Goal: Task Accomplishment & Management: Complete application form

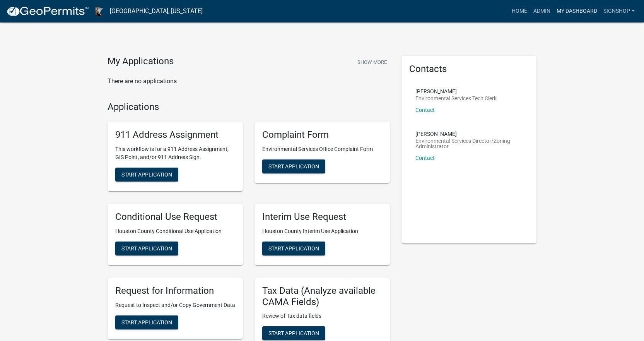
click at [577, 9] on link "My Dashboard" at bounding box center [577, 11] width 47 height 15
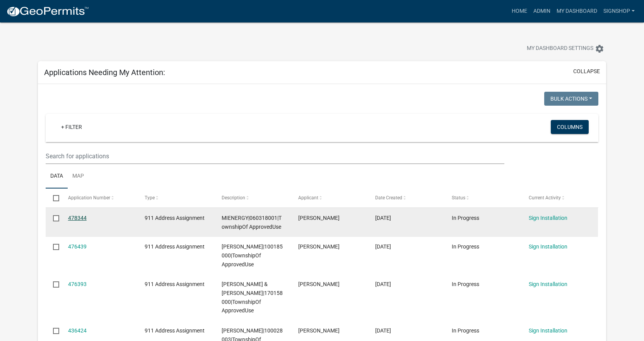
click at [74, 217] on link "478344" at bounding box center [77, 218] width 19 height 6
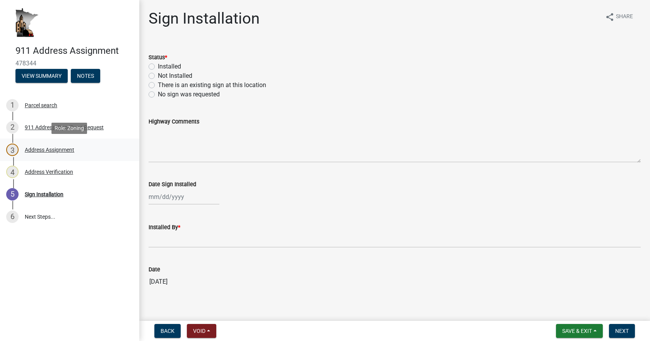
click at [40, 149] on div "Address Assignment" at bounding box center [50, 149] width 50 height 5
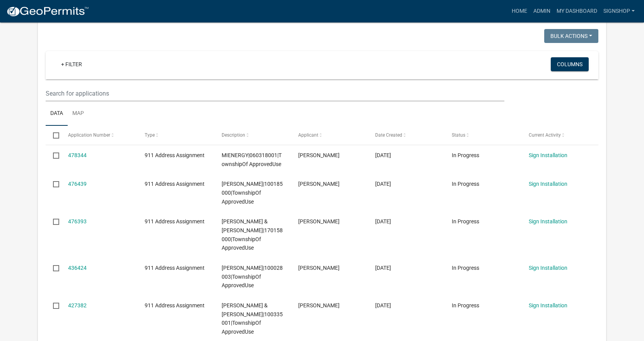
scroll to position [77, 0]
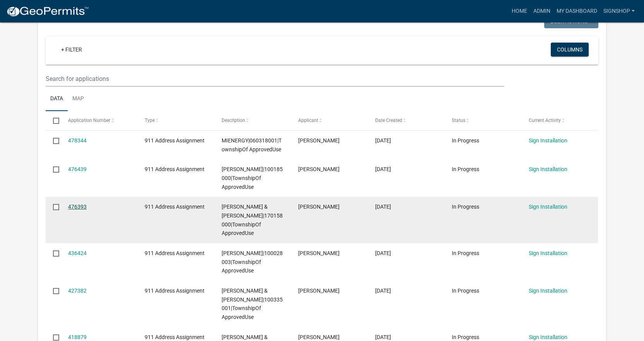
click at [76, 207] on link "476393" at bounding box center [77, 207] width 19 height 6
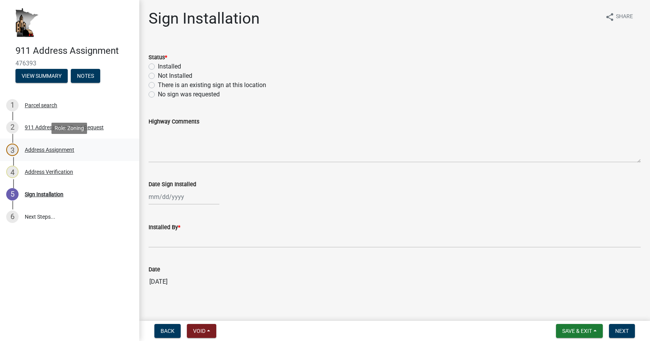
click at [39, 148] on div "Address Assignment" at bounding box center [50, 149] width 50 height 5
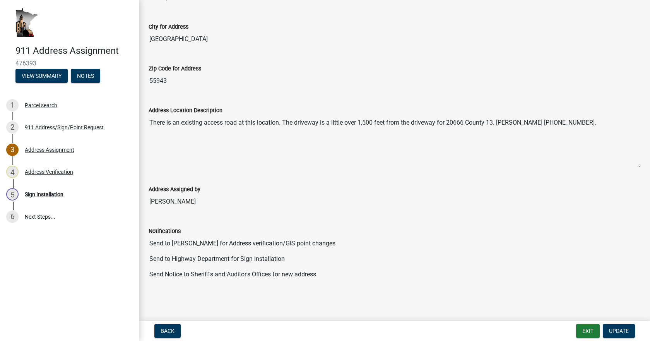
scroll to position [200, 0]
click at [42, 106] on div "Parcel search" at bounding box center [41, 105] width 33 height 5
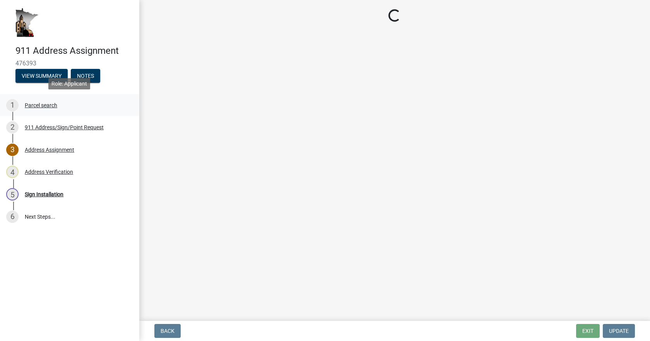
scroll to position [0, 0]
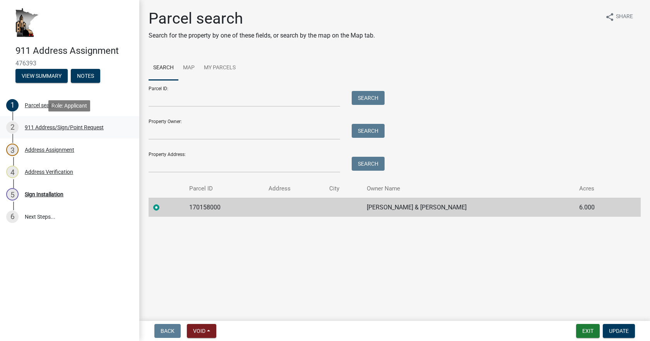
click at [33, 127] on div "911 Address/Sign/Point Request" at bounding box center [64, 127] width 79 height 5
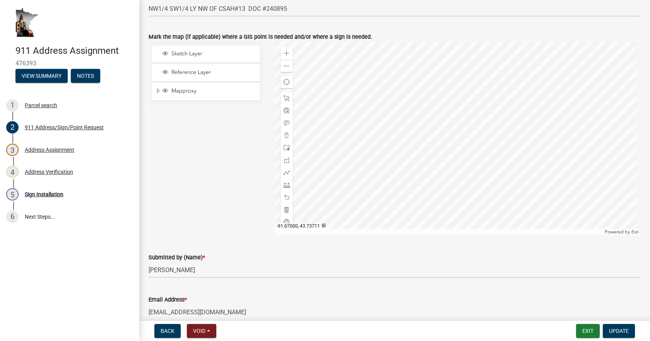
scroll to position [563, 0]
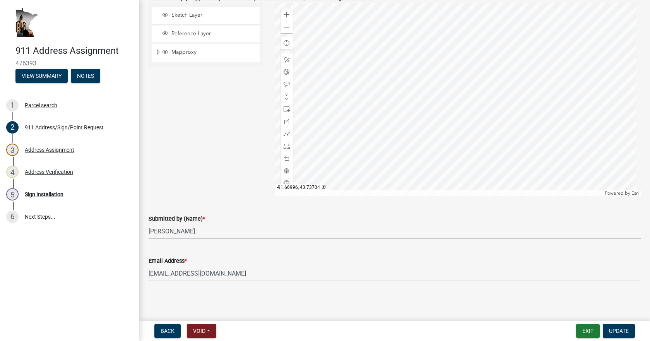
click at [453, 160] on div at bounding box center [458, 99] width 366 height 193
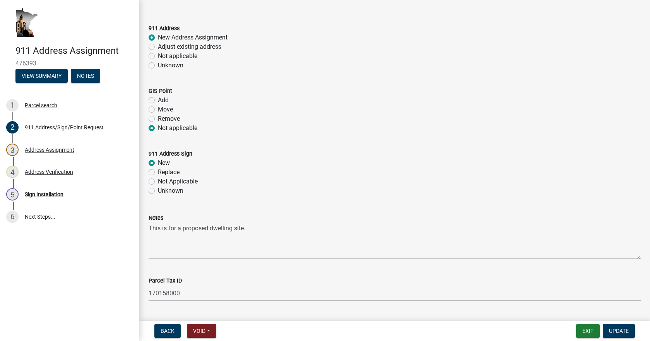
scroll to position [0, 0]
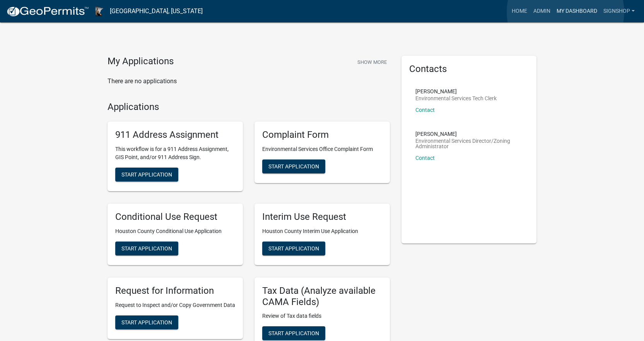
click at [566, 12] on link "My Dashboard" at bounding box center [577, 11] width 47 height 15
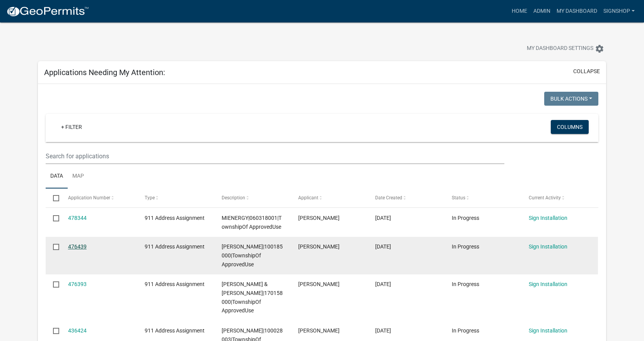
click at [81, 247] on link "476439" at bounding box center [77, 246] width 19 height 6
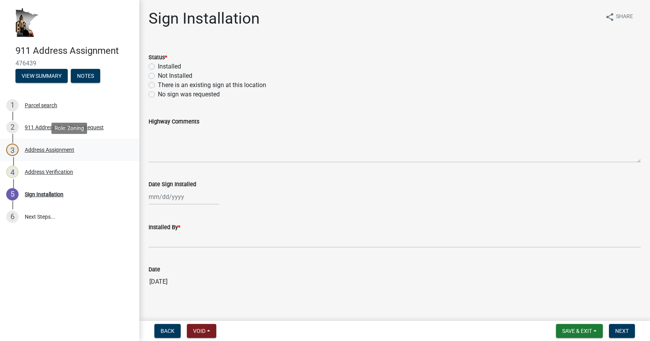
click at [48, 147] on div "Address Assignment" at bounding box center [50, 149] width 50 height 5
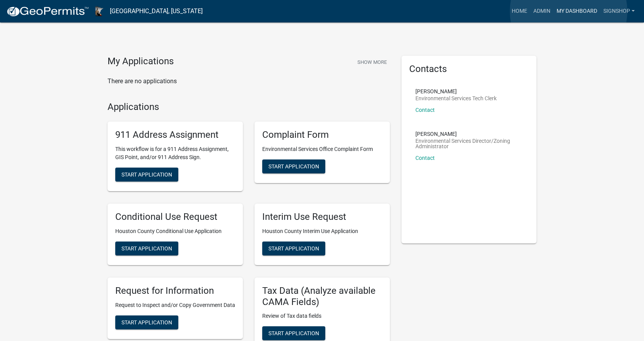
click at [569, 11] on link "My Dashboard" at bounding box center [577, 11] width 47 height 15
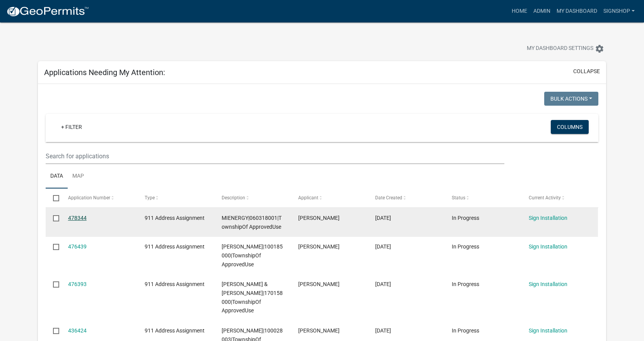
click at [82, 217] on link "478344" at bounding box center [77, 218] width 19 height 6
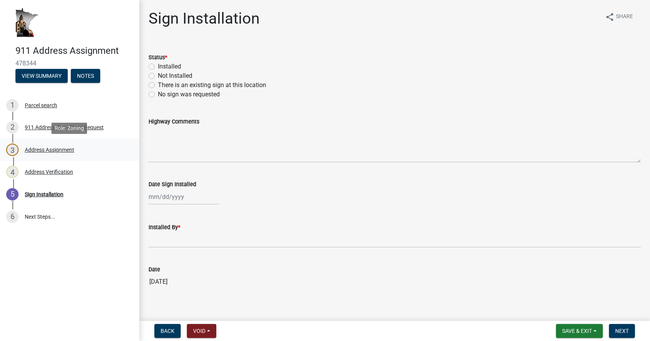
click at [40, 150] on div "Address Assignment" at bounding box center [50, 149] width 50 height 5
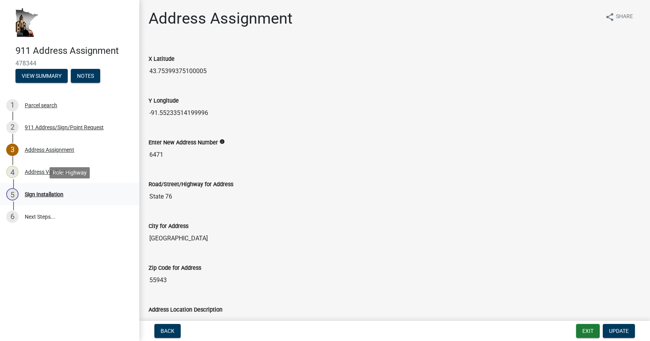
click at [34, 194] on div "Sign Installation" at bounding box center [44, 194] width 39 height 5
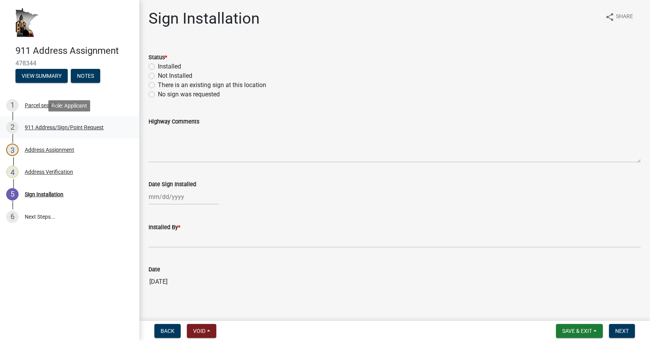
click at [36, 127] on div "911 Address/Sign/Point Request" at bounding box center [64, 127] width 79 height 5
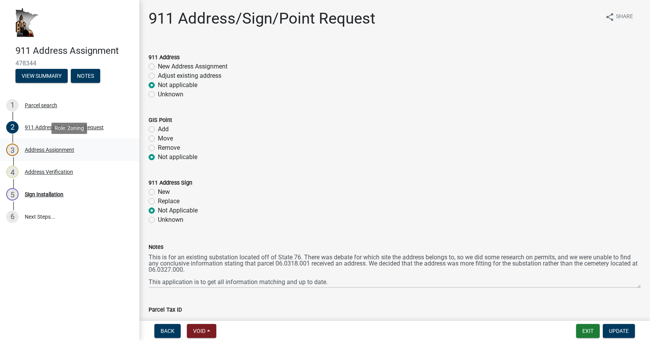
click at [47, 154] on div "3 Address Assignment" at bounding box center [66, 150] width 121 height 12
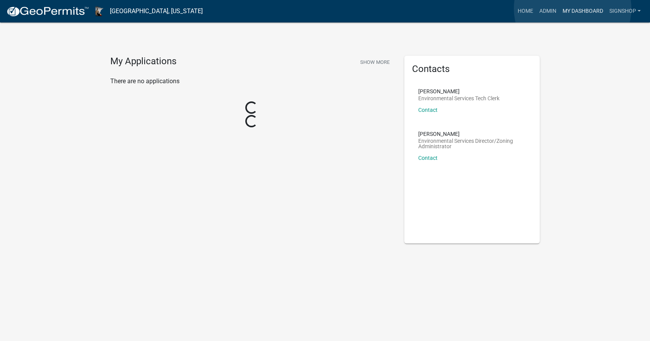
click at [573, 9] on link "My Dashboard" at bounding box center [583, 11] width 47 height 15
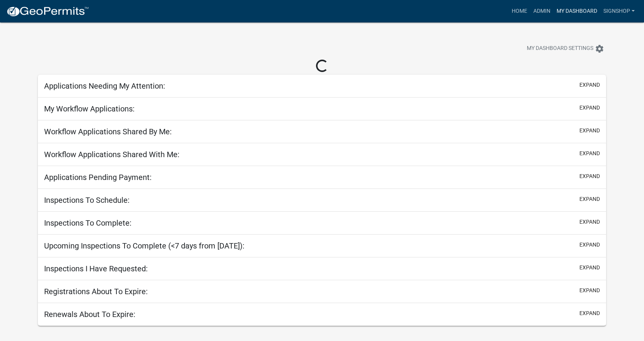
click at [577, 13] on link "My Dashboard" at bounding box center [577, 11] width 47 height 15
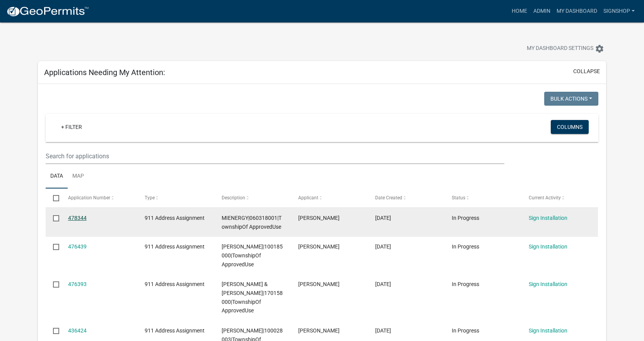
click at [79, 216] on link "478344" at bounding box center [77, 218] width 19 height 6
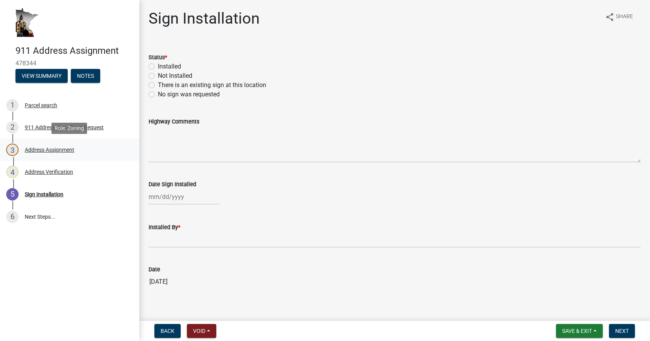
click at [39, 149] on div "Address Assignment" at bounding box center [50, 149] width 50 height 5
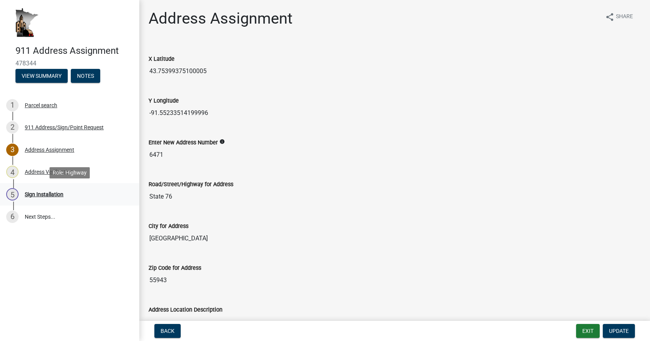
click at [41, 196] on div "Sign Installation" at bounding box center [44, 194] width 39 height 5
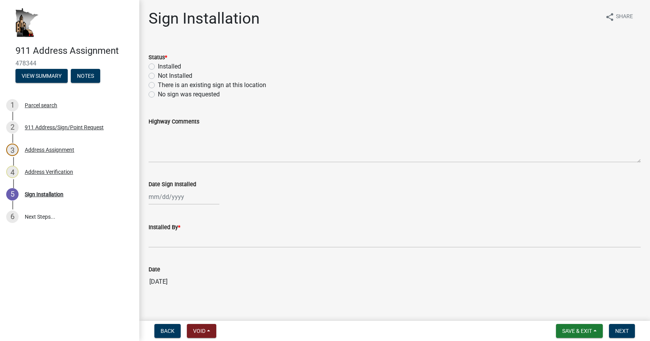
click at [158, 84] on label "There is an existing sign at this location" at bounding box center [212, 84] width 108 height 9
click at [158, 84] on input "There is an existing sign at this location" at bounding box center [160, 82] width 5 height 5
radio input "true"
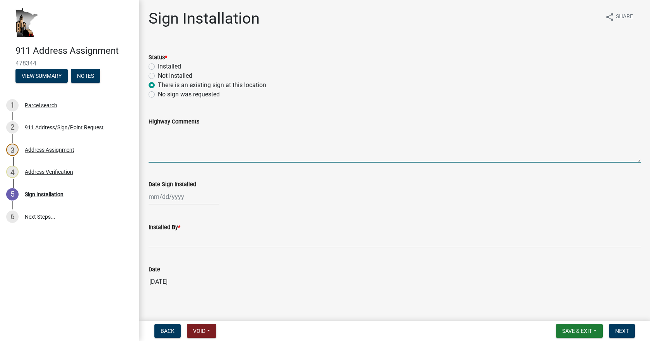
click at [168, 156] on textarea "Highway Comments" at bounding box center [395, 144] width 492 height 36
type textarea "6471 previously installed, I did not install another sign at this location"
click at [180, 202] on div at bounding box center [184, 197] width 71 height 16
select select "9"
select select "2025"
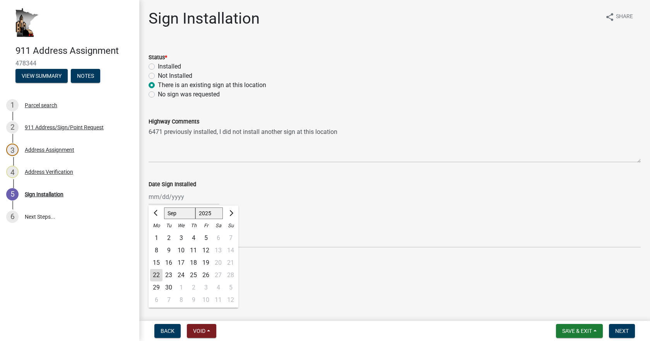
click at [157, 269] on div "22" at bounding box center [156, 275] width 12 height 12
type input "09/22/2025"
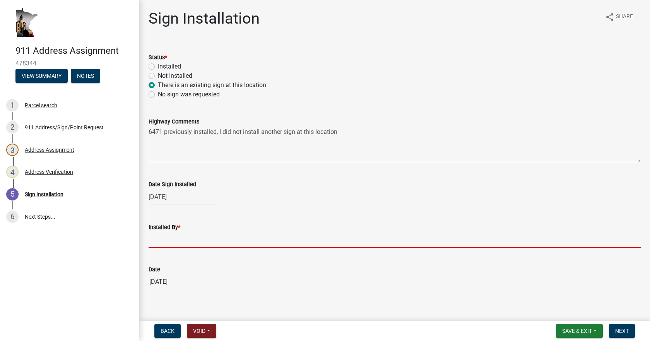
click at [161, 245] on input "Installed By *" at bounding box center [395, 240] width 492 height 16
type input "Adam Heberlein"
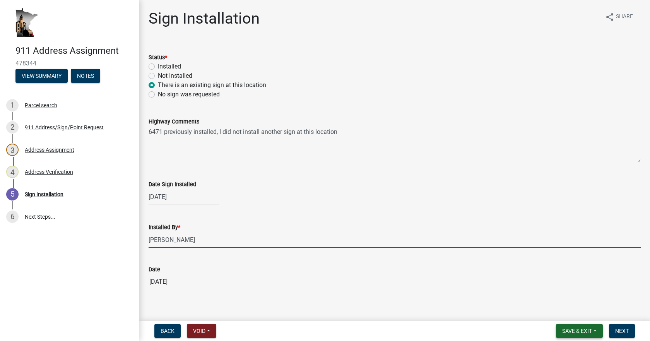
click at [580, 331] on span "Save & Exit" at bounding box center [577, 331] width 30 height 6
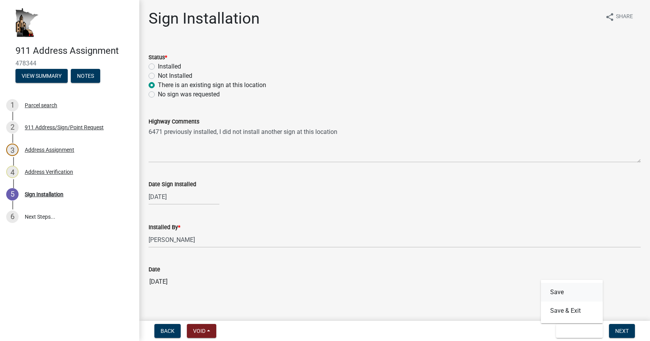
click at [570, 295] on button "Save" at bounding box center [572, 292] width 62 height 19
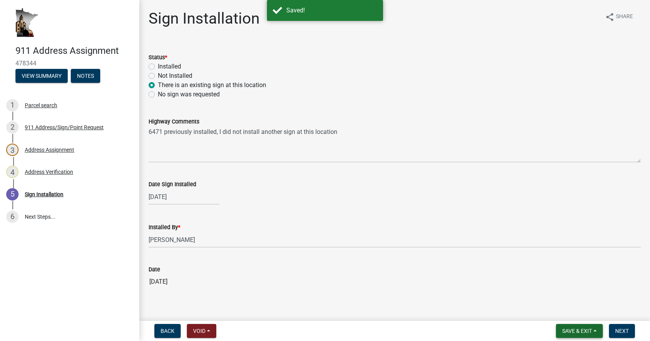
click at [583, 330] on span "Save & Exit" at bounding box center [577, 331] width 30 height 6
click at [577, 312] on button "Save & Exit" at bounding box center [572, 310] width 62 height 19
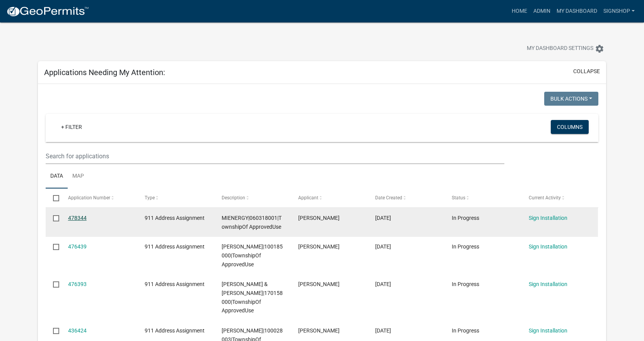
click at [80, 216] on link "478344" at bounding box center [77, 218] width 19 height 6
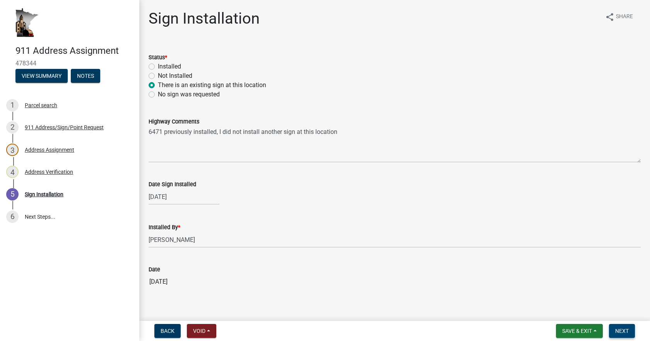
click at [624, 334] on span "Next" at bounding box center [622, 331] width 14 height 6
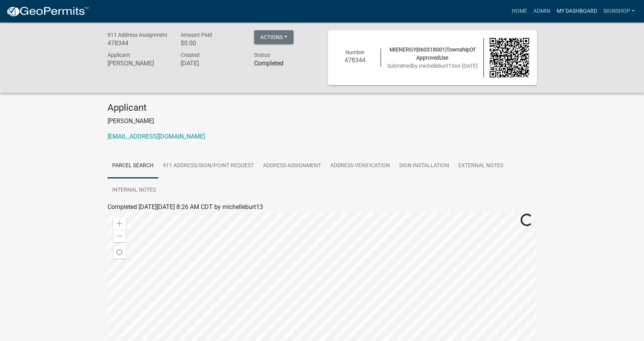
click at [586, 6] on link "My Dashboard" at bounding box center [577, 11] width 47 height 15
